Goal: Transaction & Acquisition: Purchase product/service

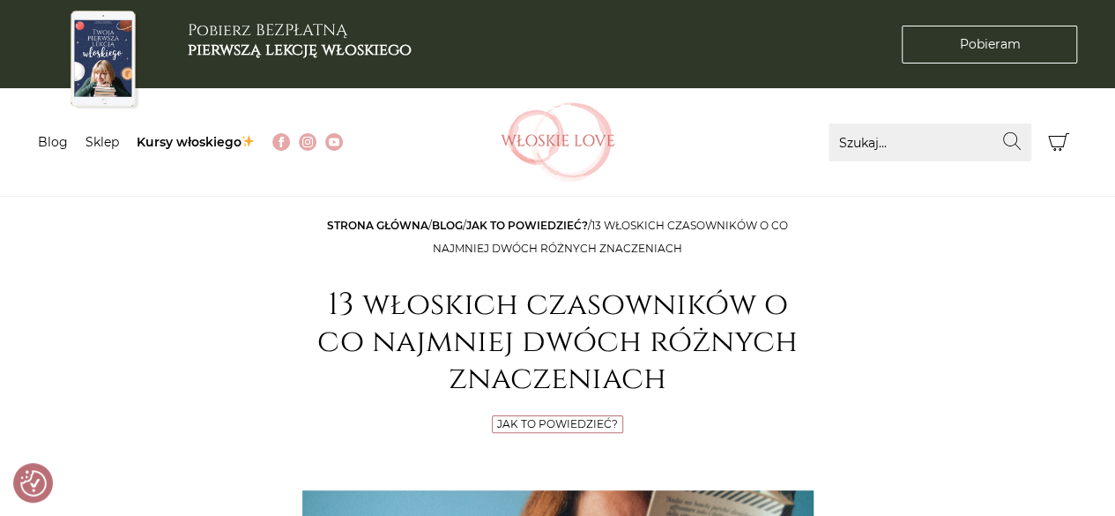
click at [583, 137] on img at bounding box center [558, 141] width 115 height 79
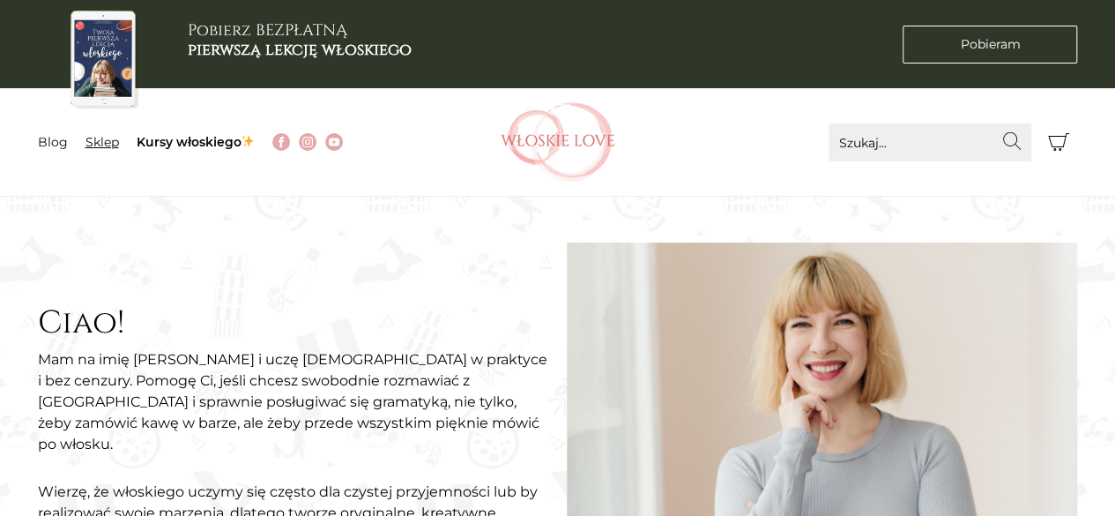
click at [97, 142] on link "Sklep" at bounding box center [101, 142] width 33 height 16
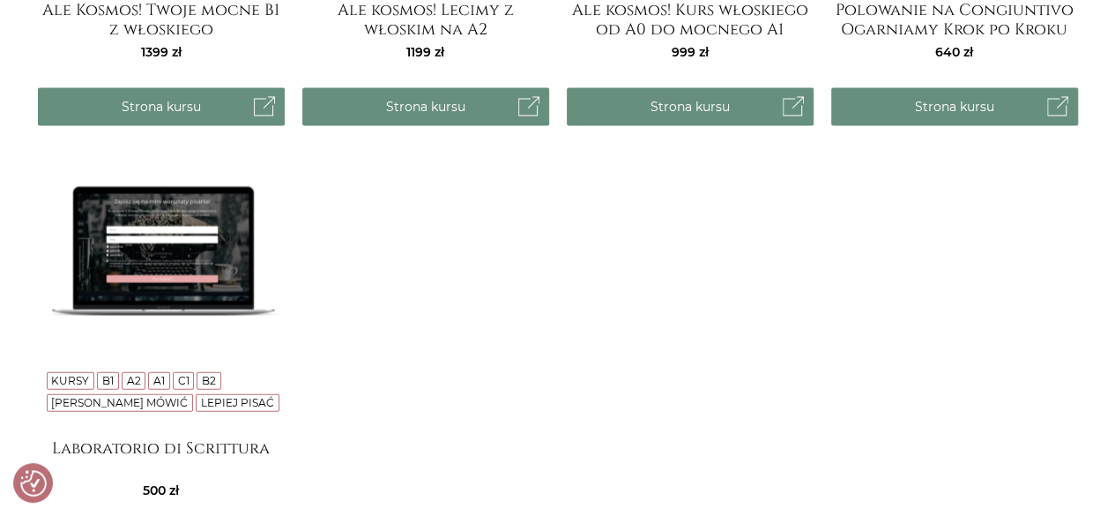
scroll to position [1939, 0]
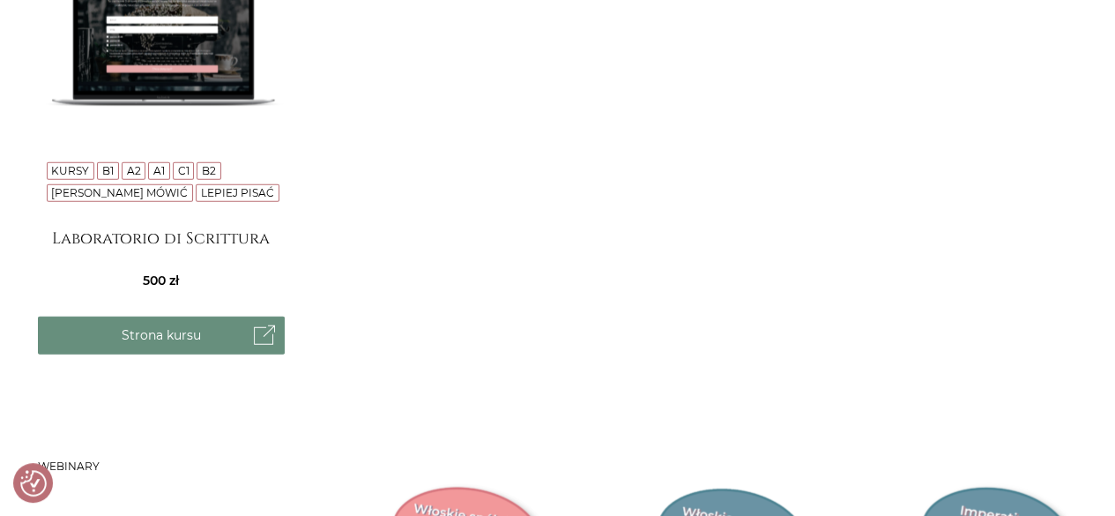
click at [182, 71] on img at bounding box center [161, 92] width 247 height 247
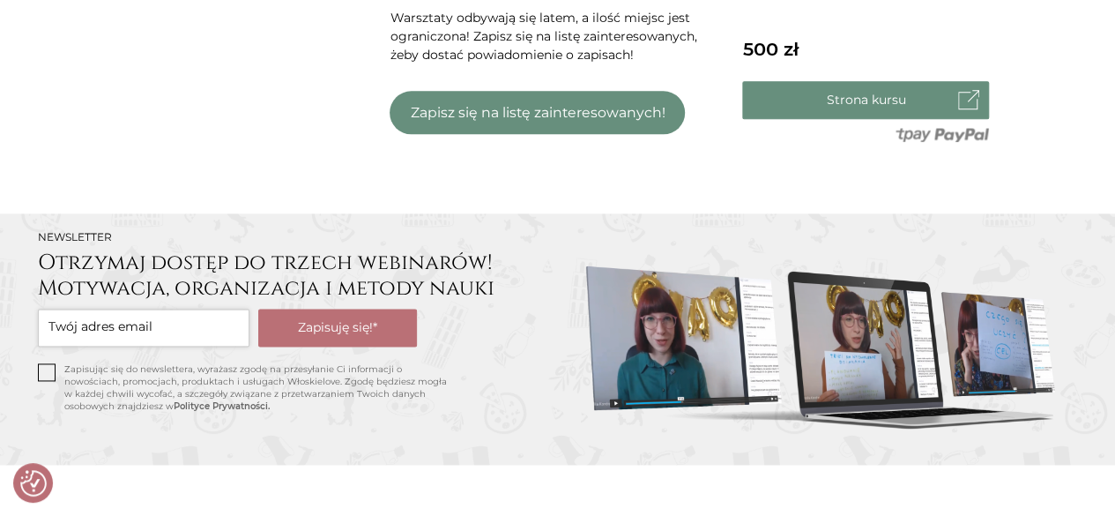
scroll to position [1234, 0]
